Goal: Navigation & Orientation: Locate item on page

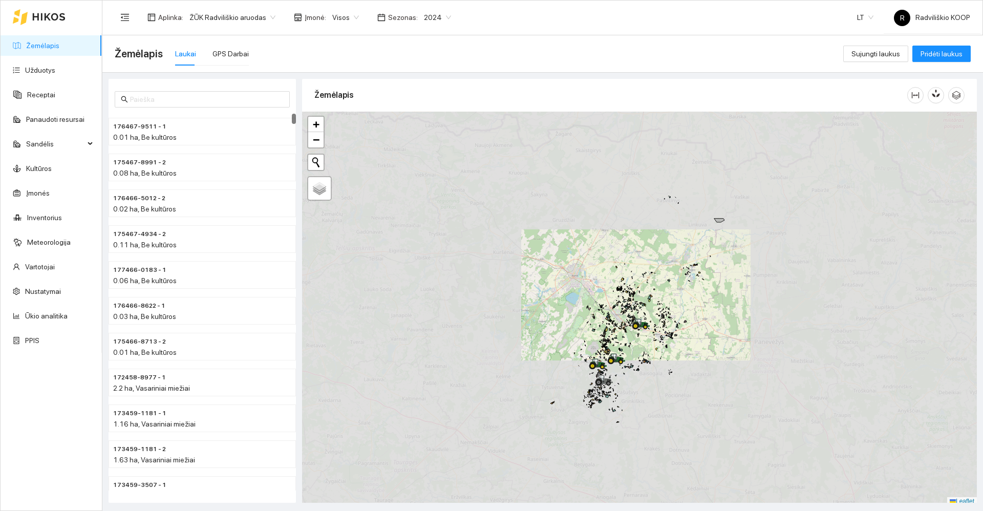
scroll to position [3, 0]
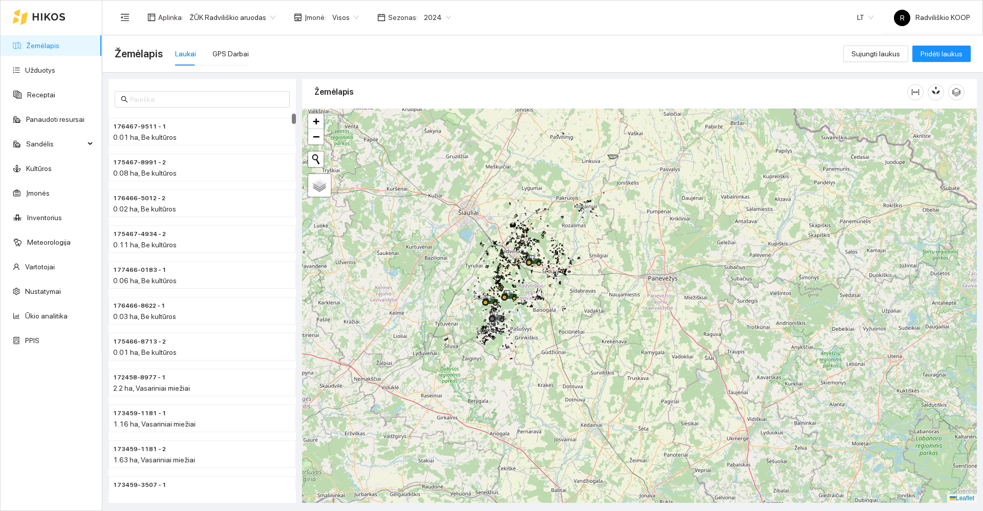
drag, startPoint x: 765, startPoint y: 373, endPoint x: 629, endPoint y: 307, distance: 151.3
click at [659, 313] on div "+ − Nieko nerasta. Bandykite dar kartą. Žemėlapis Palydovas Leaflet" at bounding box center [639, 306] width 675 height 394
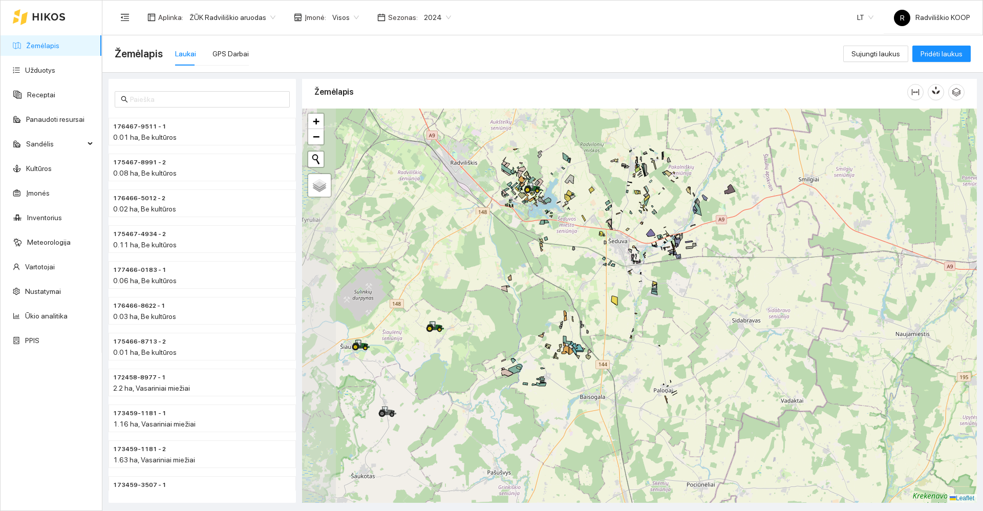
drag, startPoint x: 467, startPoint y: 283, endPoint x: 674, endPoint y: 343, distance: 215.5
click at [732, 359] on div "+ − Nieko nerasta. Bandykite dar kartą. Žemėlapis Palydovas Leaflet" at bounding box center [639, 306] width 675 height 394
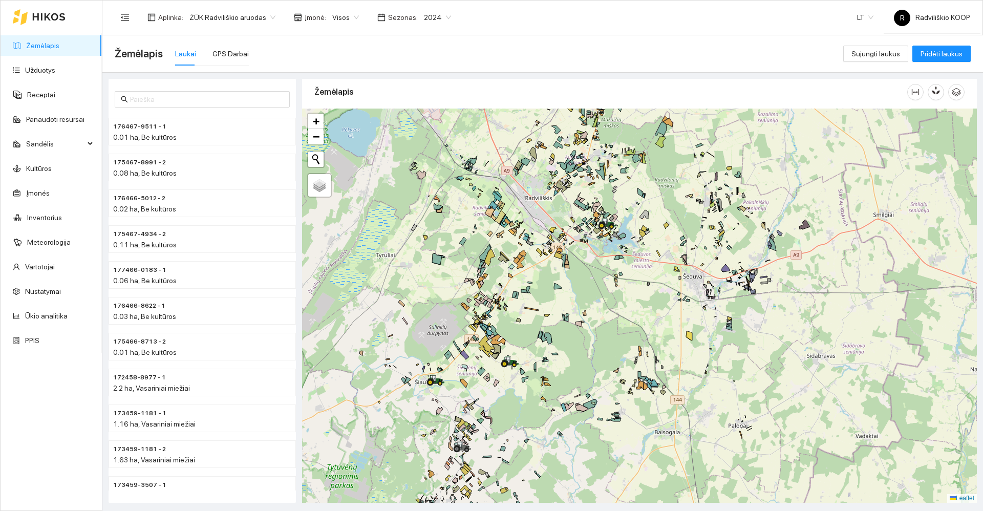
drag, startPoint x: 502, startPoint y: 299, endPoint x: 576, endPoint y: 334, distance: 82.0
click at [576, 334] on div "+ − Nieko nerasta. Bandykite dar kartą. Žemėlapis Palydovas Leaflet" at bounding box center [639, 306] width 675 height 394
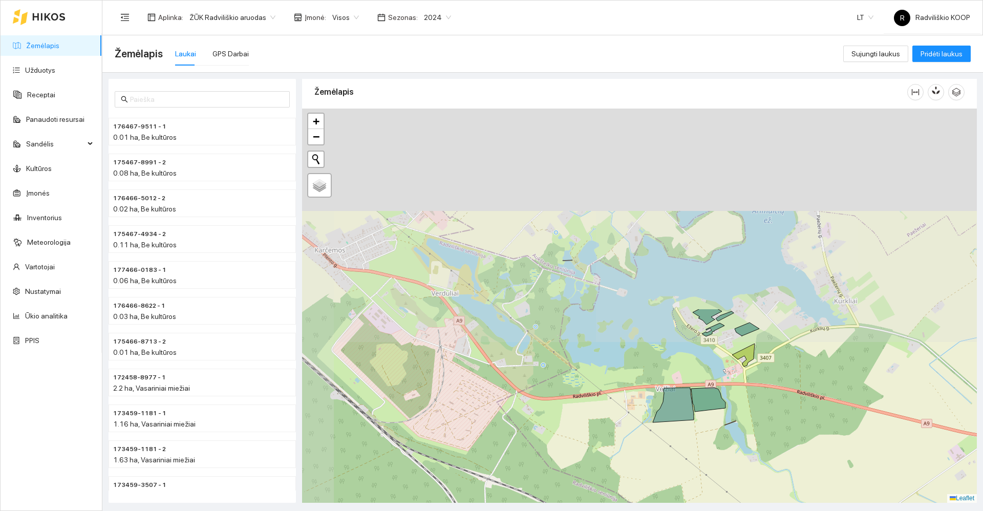
drag, startPoint x: 570, startPoint y: 173, endPoint x: 676, endPoint y: 467, distance: 312.8
click at [676, 422] on icon at bounding box center [673, 405] width 41 height 35
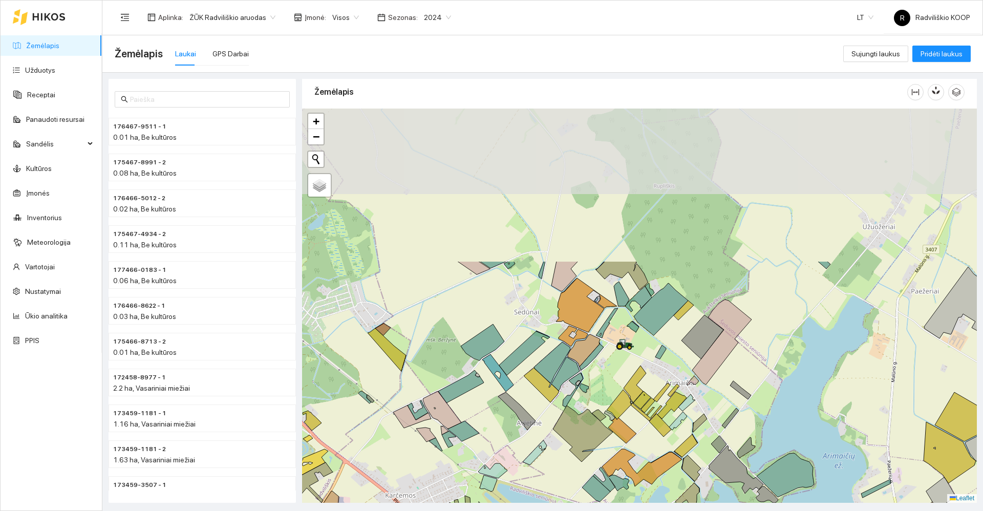
drag, startPoint x: 587, startPoint y: 284, endPoint x: 639, endPoint y: 470, distance: 193.7
click at [642, 480] on icon at bounding box center [641, 467] width 79 height 37
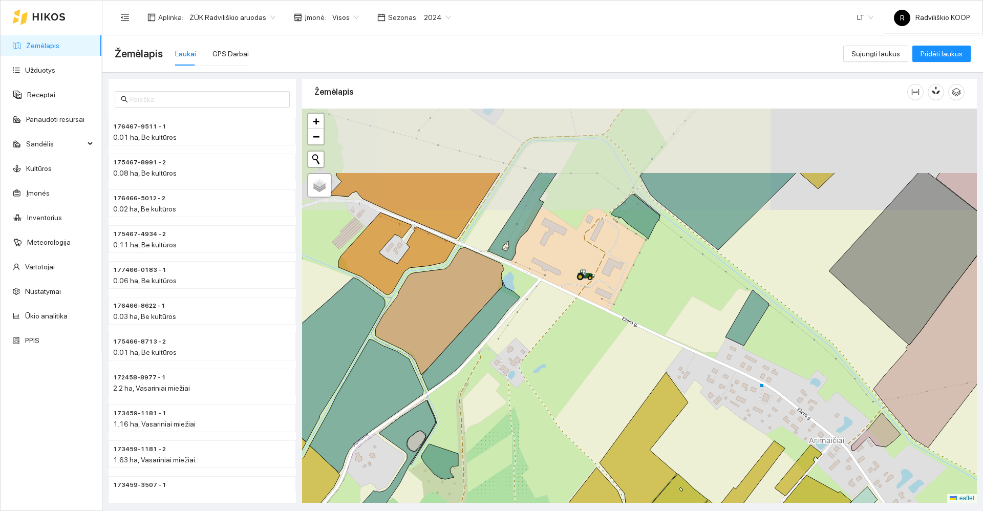
drag, startPoint x: 578, startPoint y: 254, endPoint x: 547, endPoint y: 389, distance: 138.8
click at [547, 389] on div "+ − Nieko nerasta. Bandykite dar kartą. Žemėlapis Palydovas Leaflet" at bounding box center [639, 306] width 675 height 394
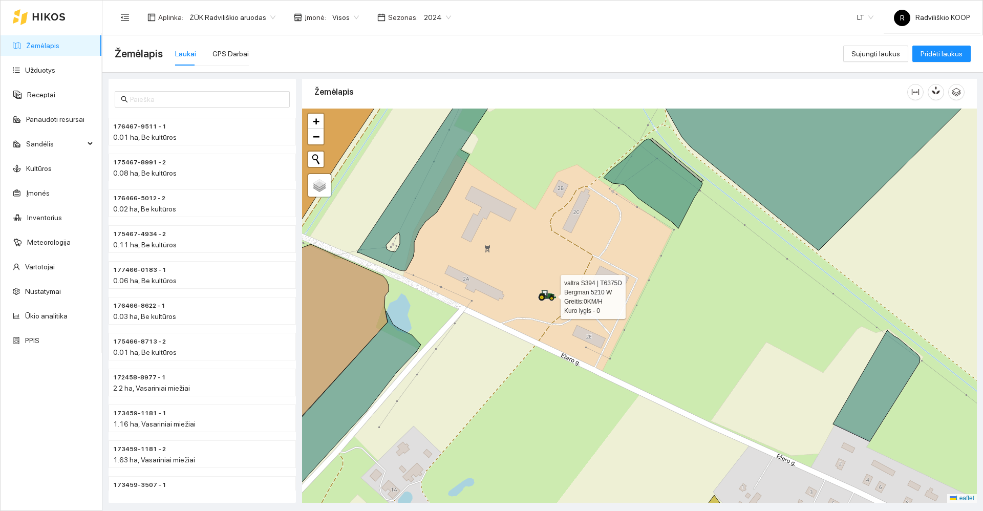
click at [548, 299] on icon at bounding box center [547, 295] width 18 height 11
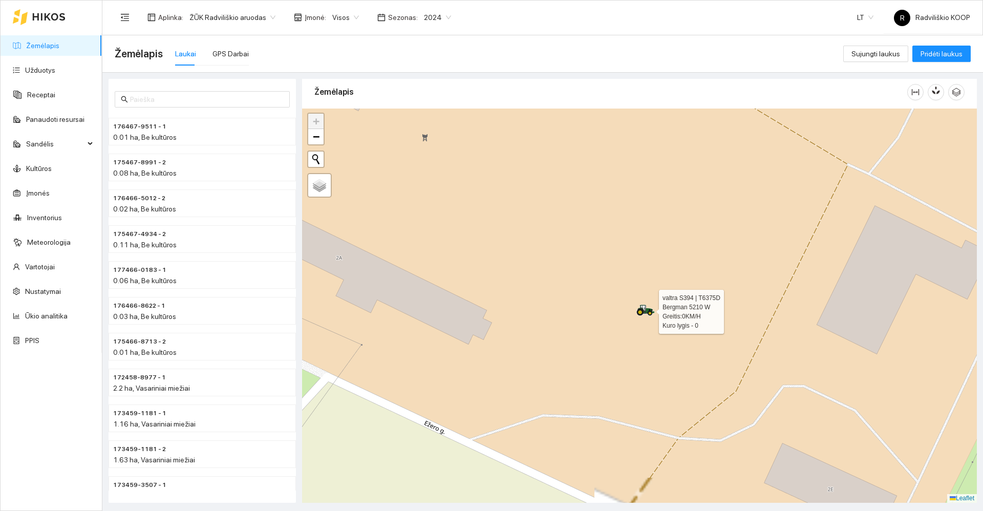
click at [648, 312] on icon at bounding box center [650, 312] width 5 height 3
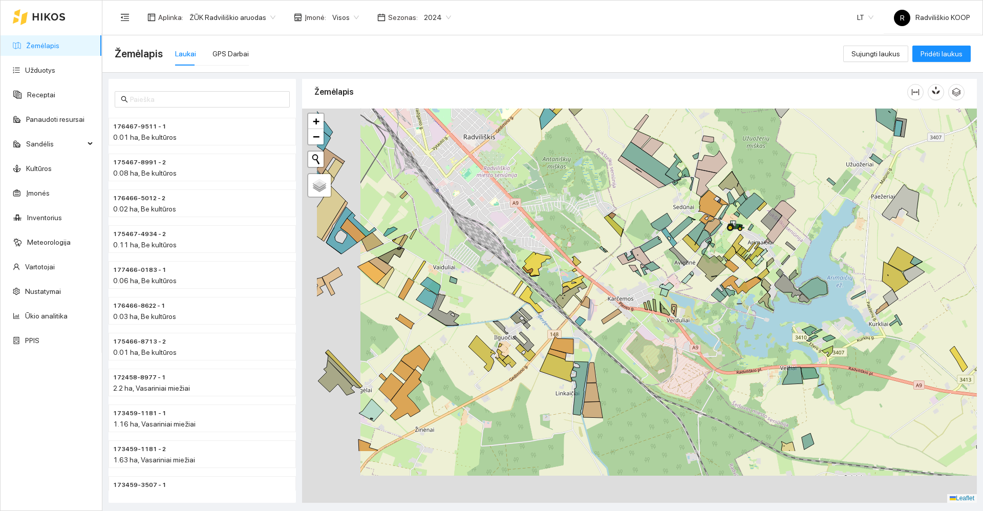
drag, startPoint x: 579, startPoint y: 380, endPoint x: 662, endPoint y: 287, distance: 125.1
click at [662, 288] on icon at bounding box center [664, 292] width 9 height 8
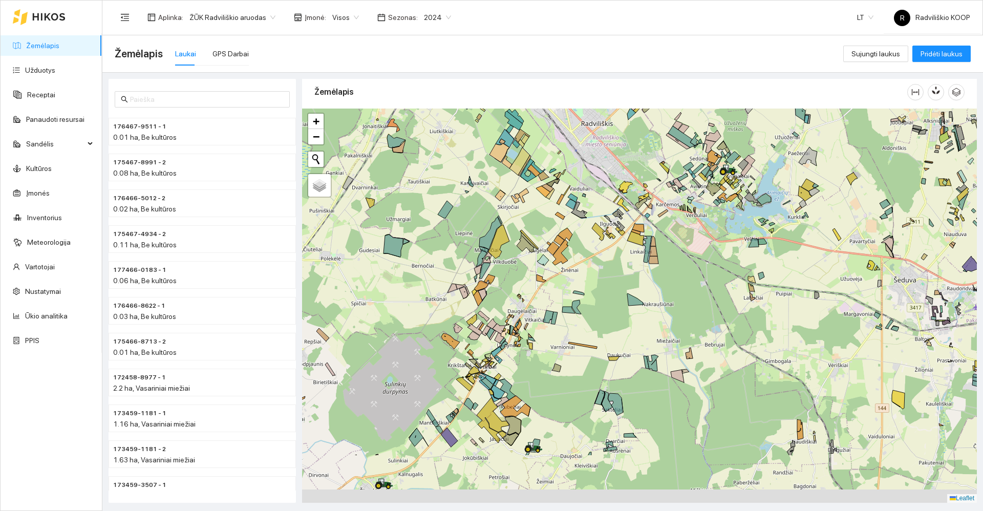
drag, startPoint x: 645, startPoint y: 379, endPoint x: 674, endPoint y: 287, distance: 96.2
click at [674, 287] on div "+ − Nieko nerasta. Bandykite dar kartą. Žemėlapis Palydovas Leaflet" at bounding box center [639, 306] width 675 height 394
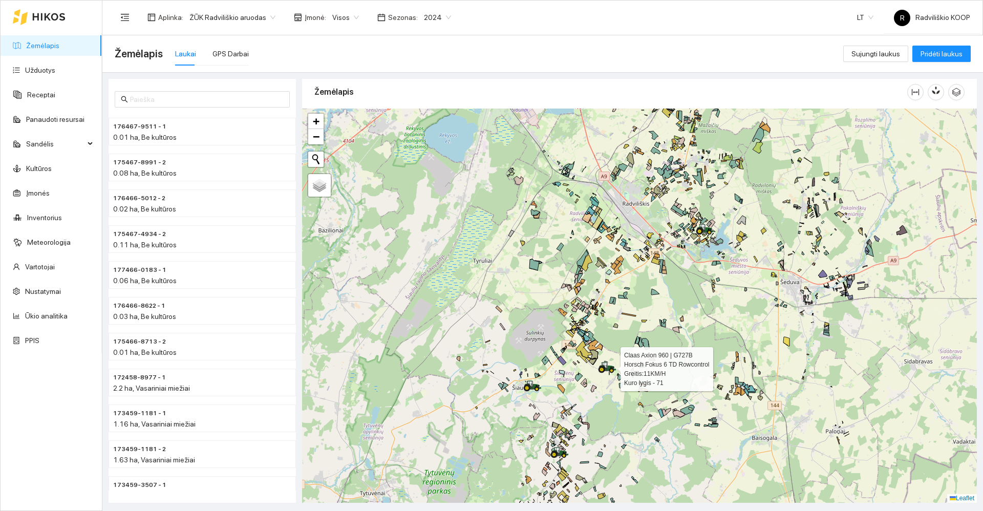
click at [605, 369] on icon at bounding box center [601, 369] width 7 height 7
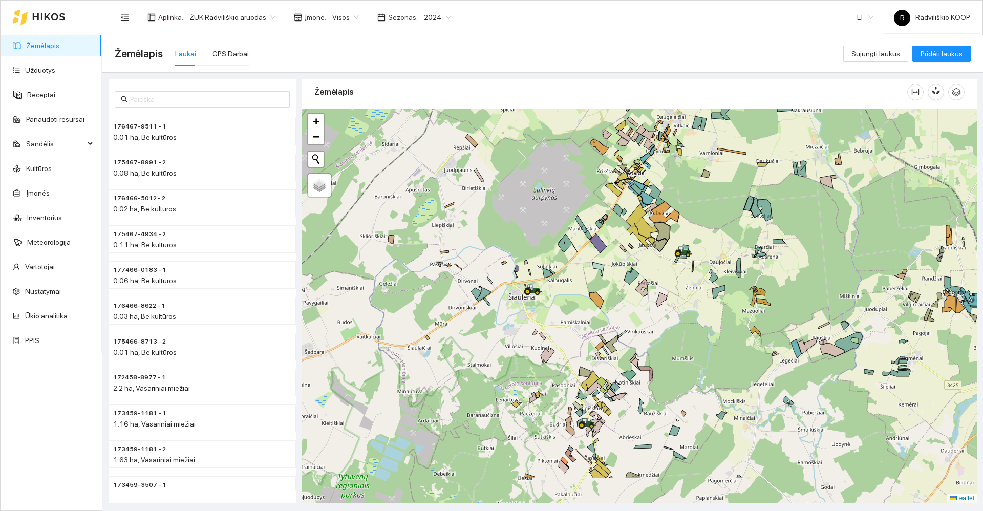
drag, startPoint x: 602, startPoint y: 367, endPoint x: 624, endPoint y: 315, distance: 55.7
click at [650, 319] on div "+ − Nieko nerasta. Bandykite dar kartą. Žemėlapis Palydovas Leaflet" at bounding box center [639, 306] width 675 height 394
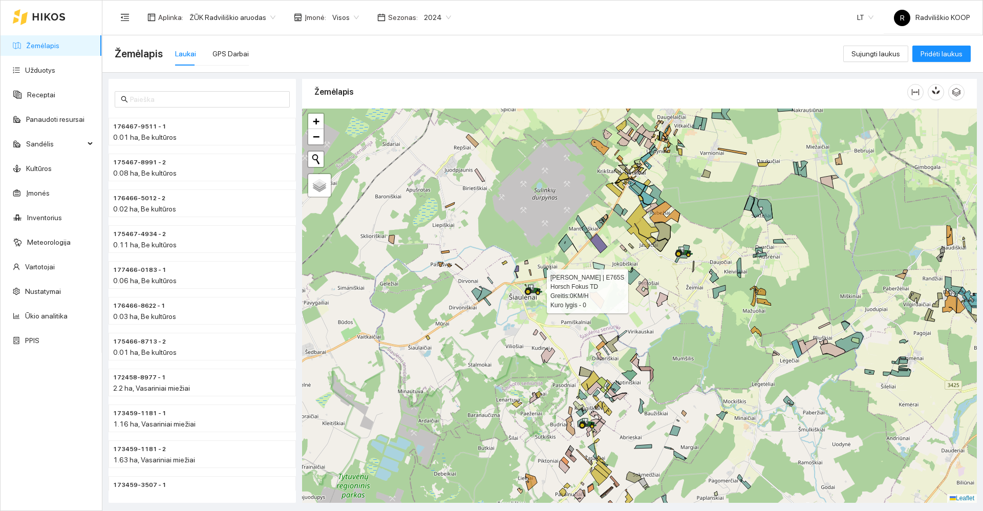
click at [533, 293] on icon at bounding box center [533, 292] width 0 height 3
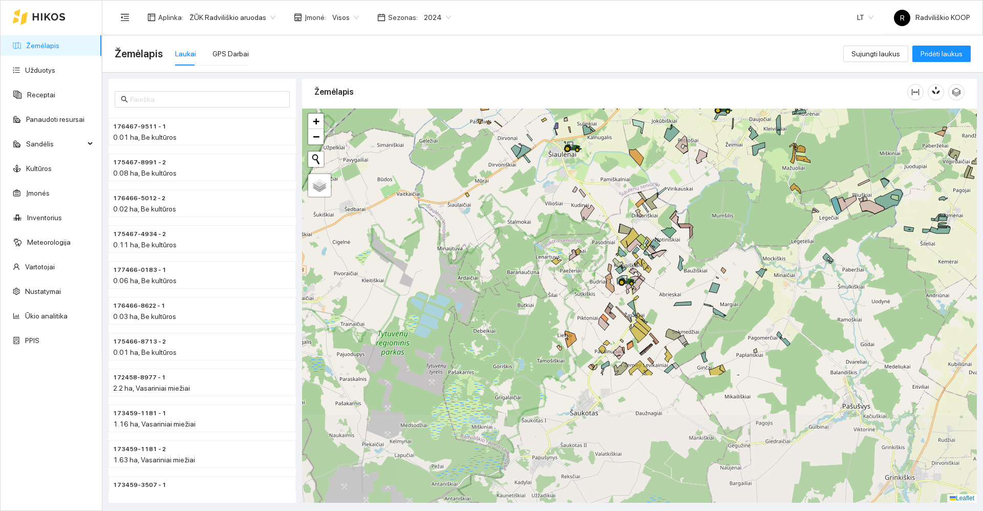
drag, startPoint x: 719, startPoint y: 397, endPoint x: 669, endPoint y: 261, distance: 145.8
click at [669, 262] on div "+ − Nieko nerasta. Bandykite dar kartą. Žemėlapis Palydovas Leaflet" at bounding box center [639, 306] width 675 height 394
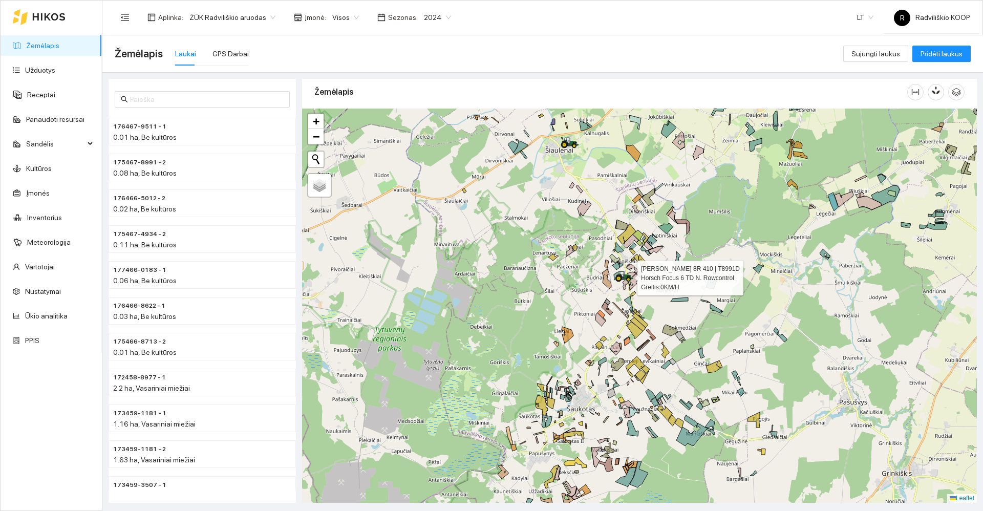
click at [623, 279] on icon at bounding box center [624, 275] width 17 height 8
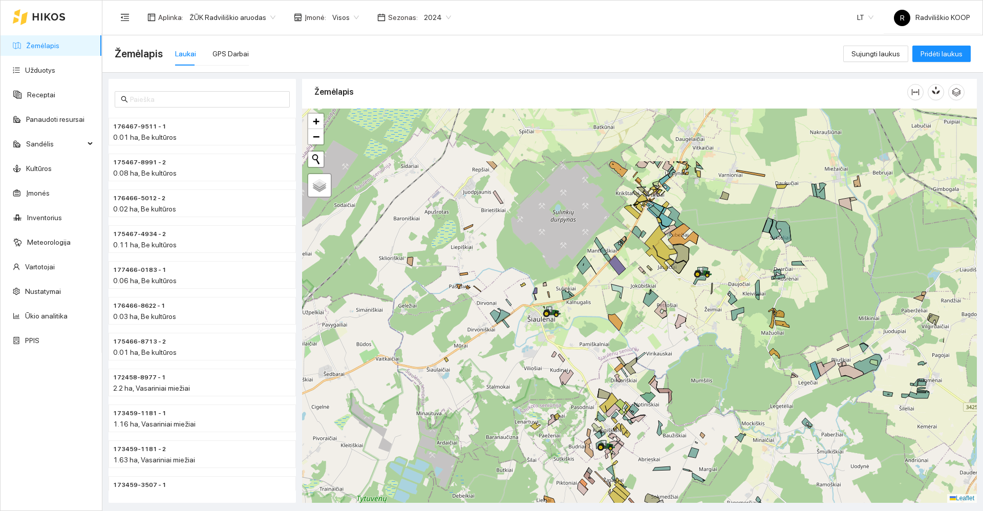
drag, startPoint x: 725, startPoint y: 285, endPoint x: 625, endPoint y: 376, distance: 136.3
click at [625, 376] on div "+ − Nieko nerasta. Bandykite dar kartą. Žemėlapis Palydovas Leaflet" at bounding box center [639, 306] width 675 height 394
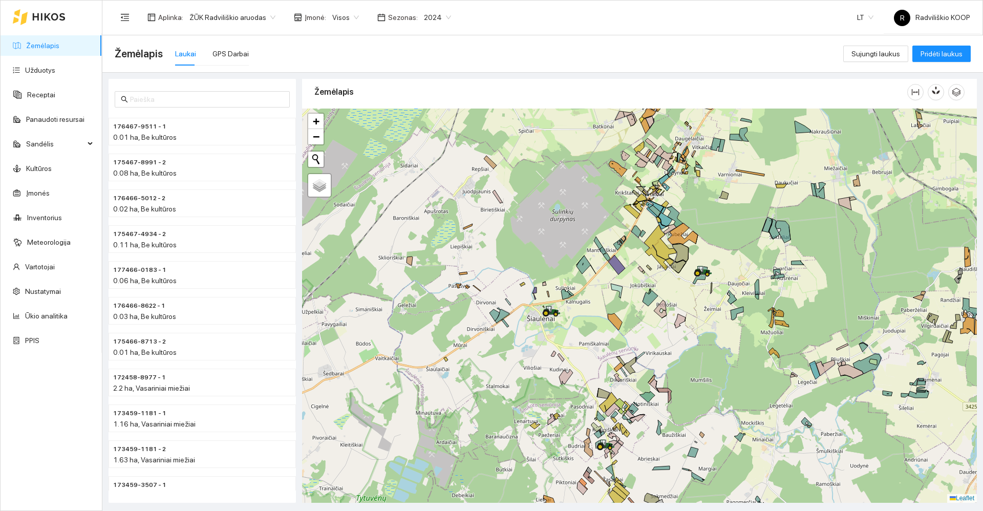
click at [749, 287] on div "+ − Nieko nerasta. Bandykite dar kartą. Žemėlapis Palydovas Leaflet" at bounding box center [639, 306] width 675 height 394
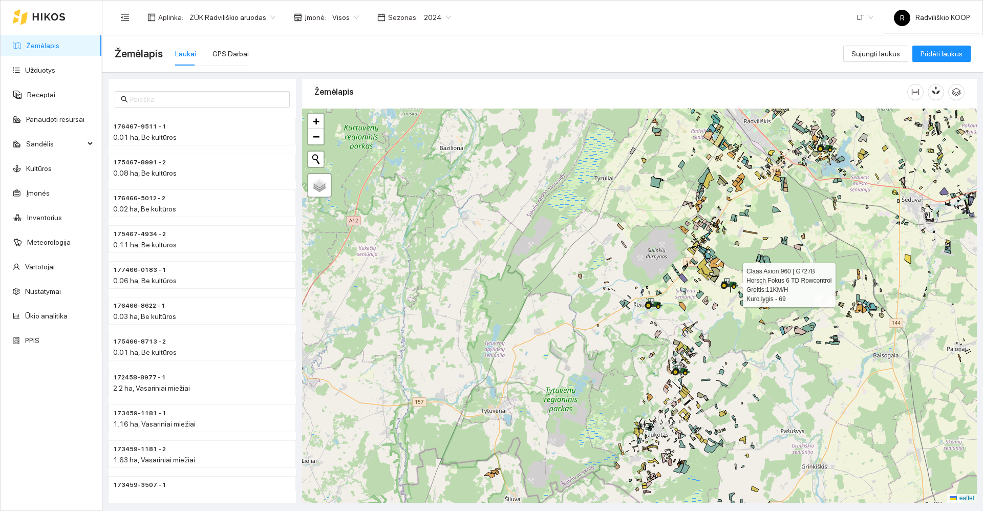
click at [728, 288] on icon at bounding box center [729, 283] width 18 height 11
